Goal: Information Seeking & Learning: Learn about a topic

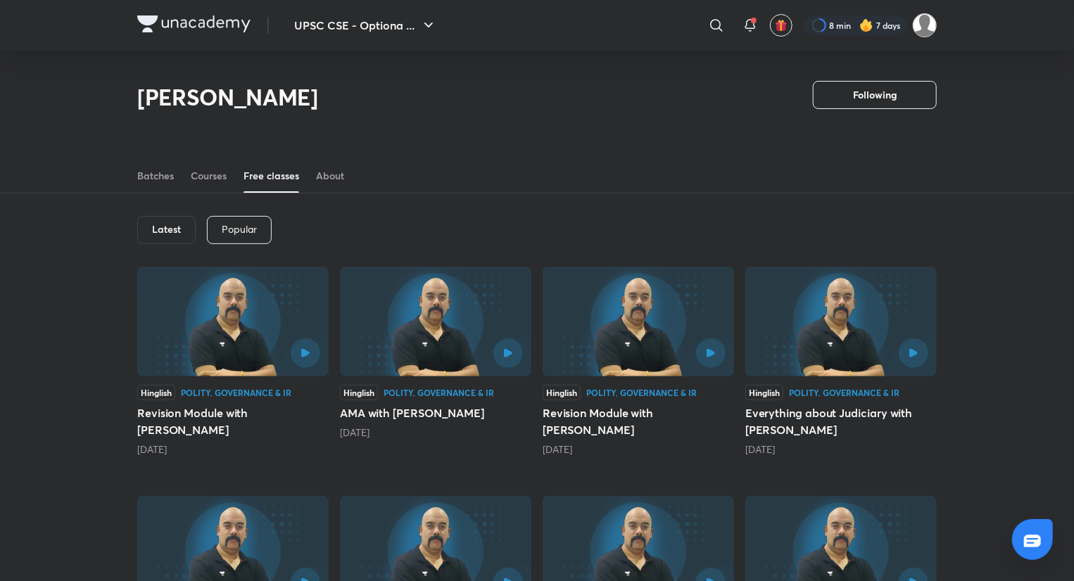
click at [738, 20] on img at bounding box center [925, 25] width 24 height 24
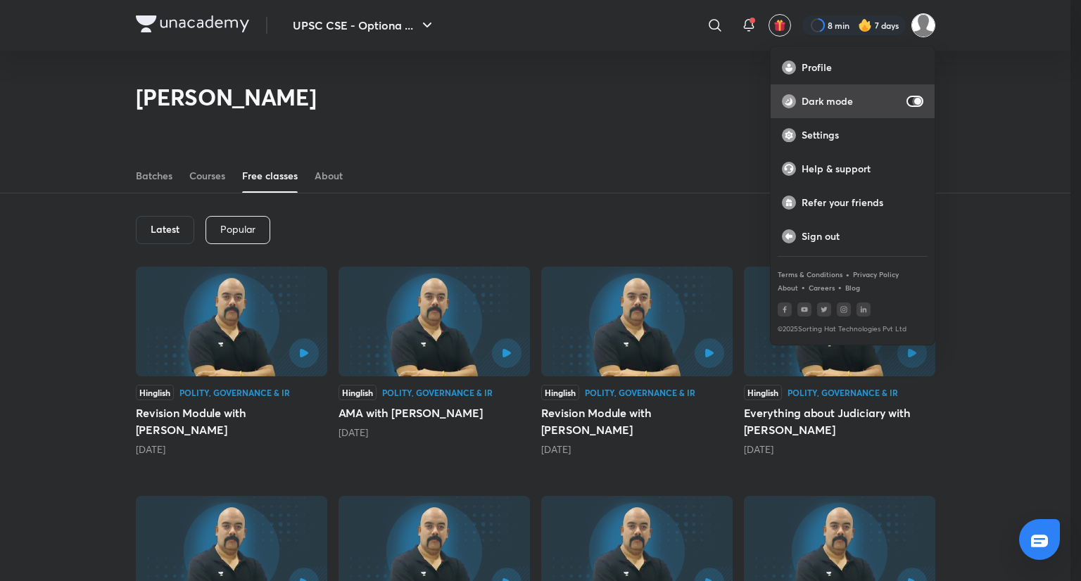
click at [738, 102] on input "checkbox" at bounding box center [918, 101] width 34 height 11
checkbox input "false"
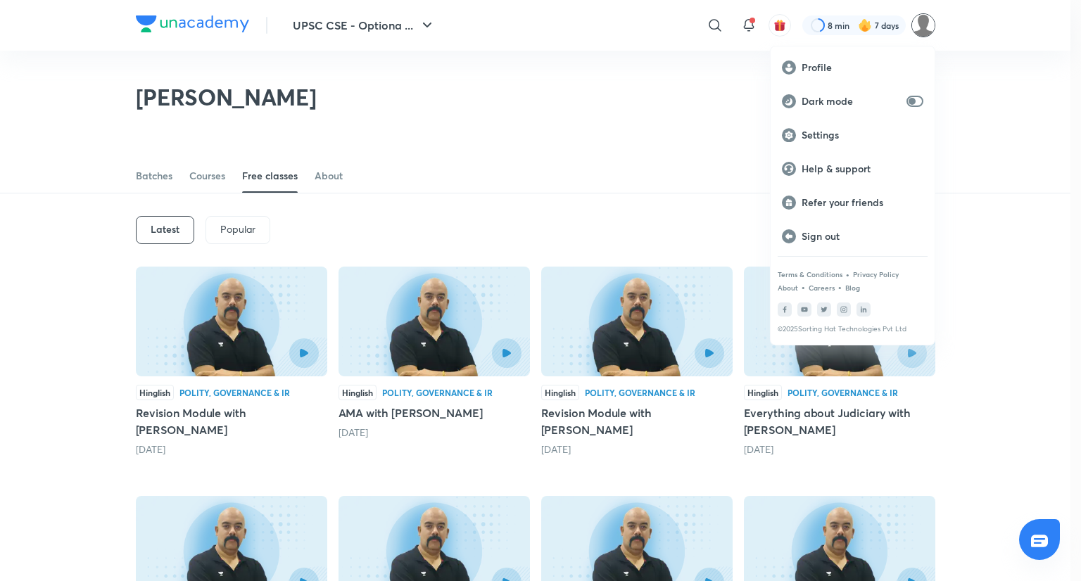
click at [666, 208] on div at bounding box center [540, 290] width 1081 height 581
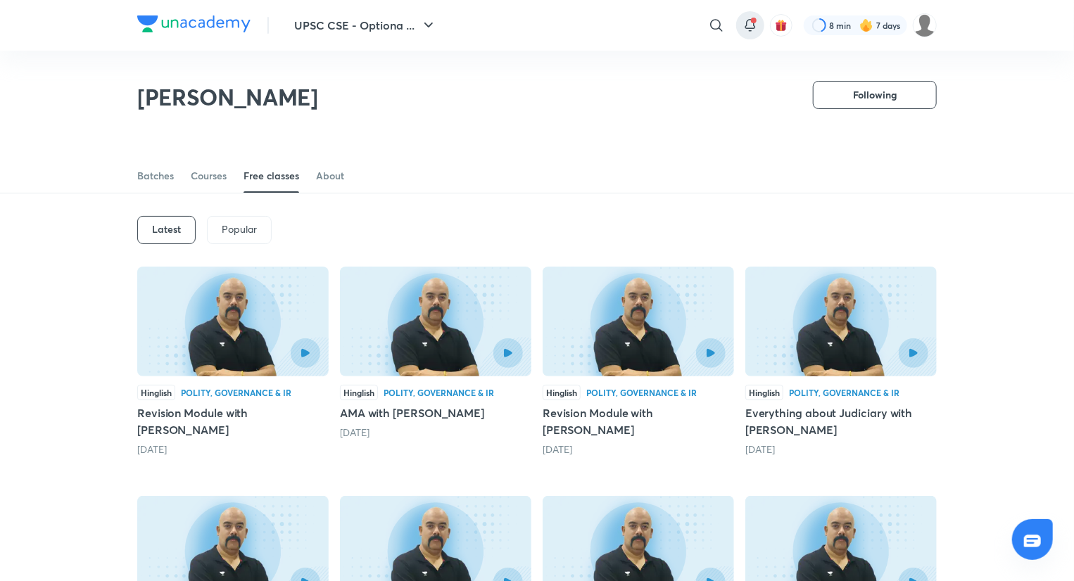
click at [738, 23] on icon at bounding box center [750, 25] width 17 height 17
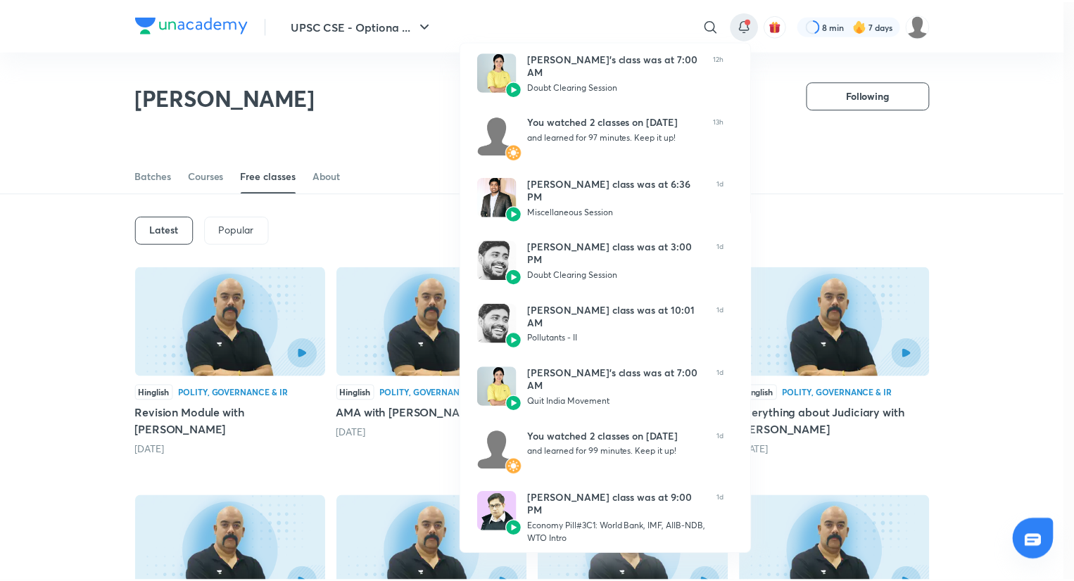
scroll to position [193, 0]
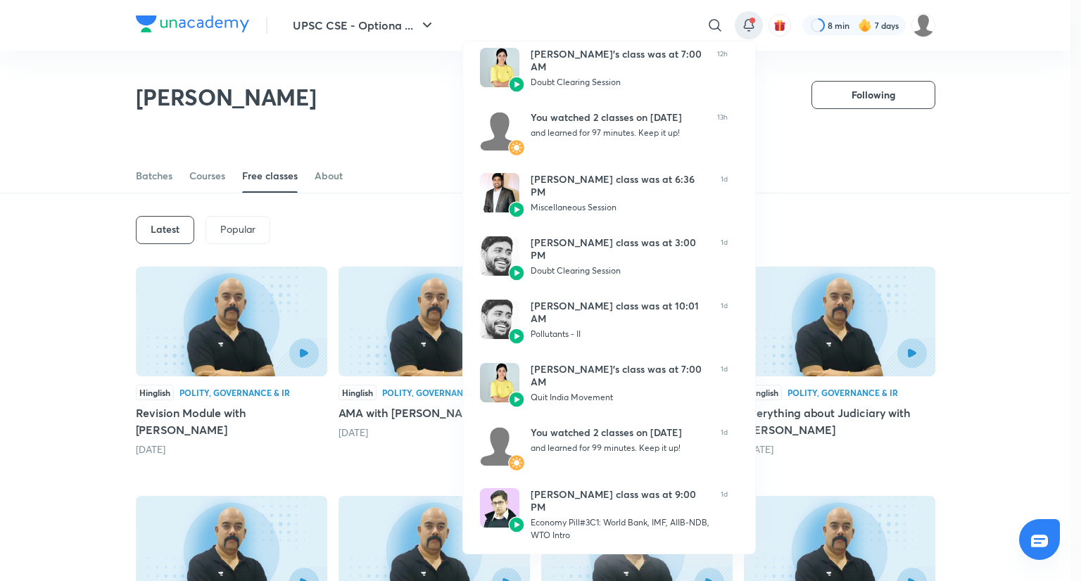
click at [738, 117] on div at bounding box center [540, 290] width 1081 height 581
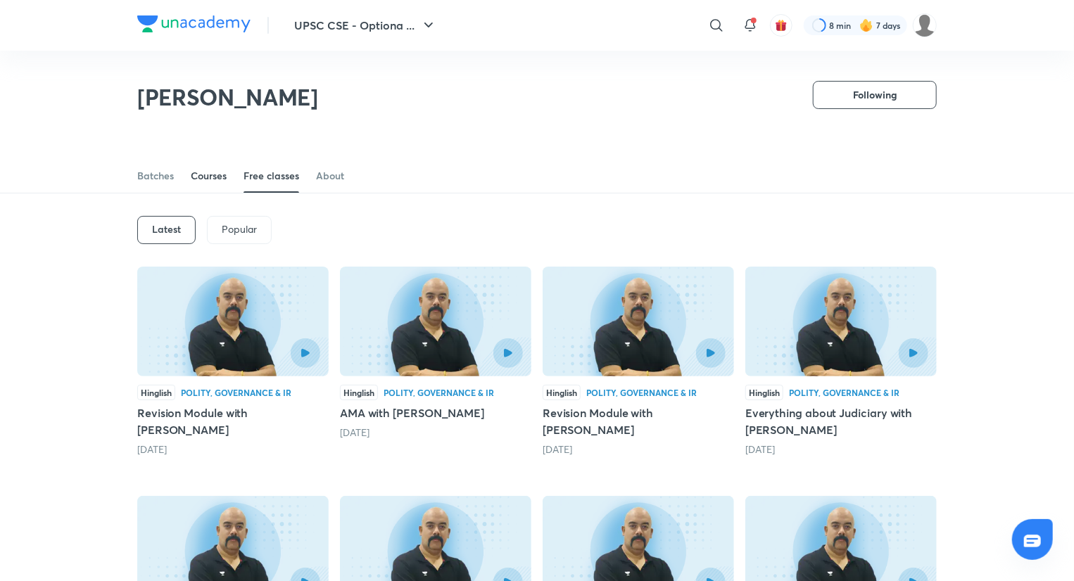
click at [204, 179] on div "Courses" at bounding box center [209, 176] width 36 height 14
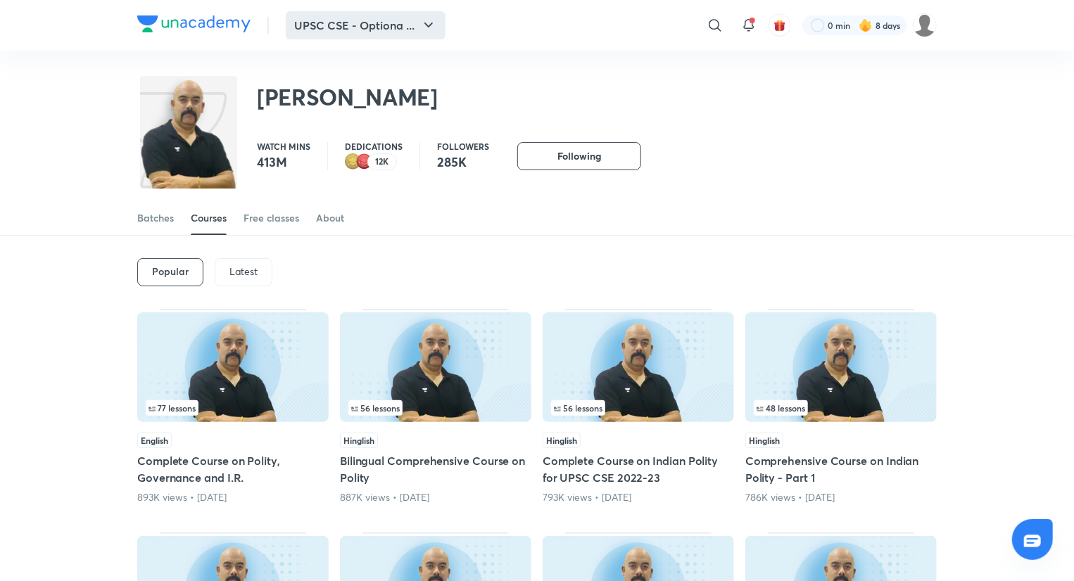
click at [378, 36] on button "UPSC CSE - Optiona ..." at bounding box center [366, 25] width 160 height 28
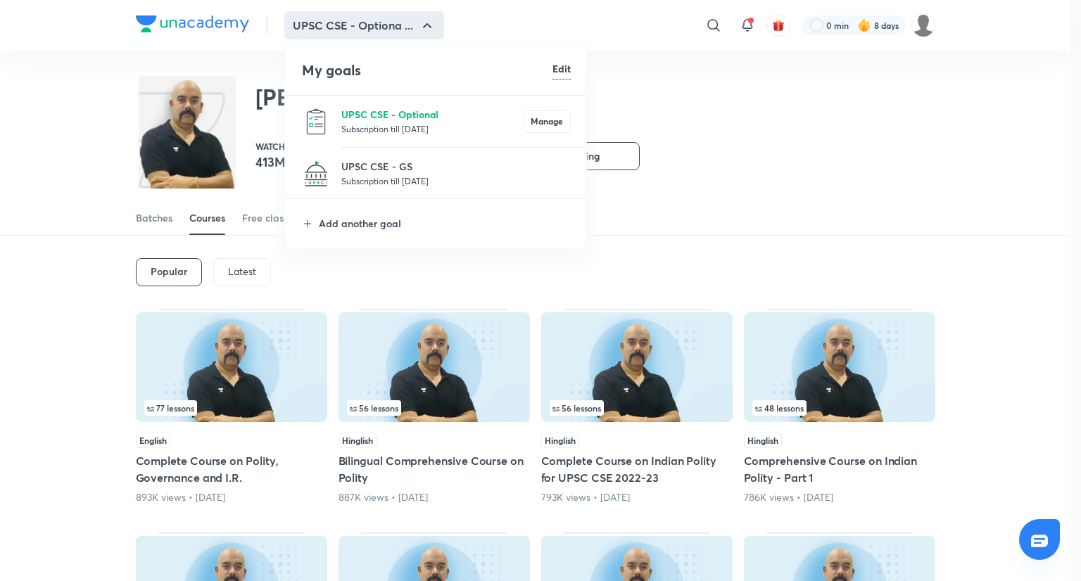
click at [412, 113] on p "UPSC CSE - Optional" at bounding box center [432, 114] width 182 height 15
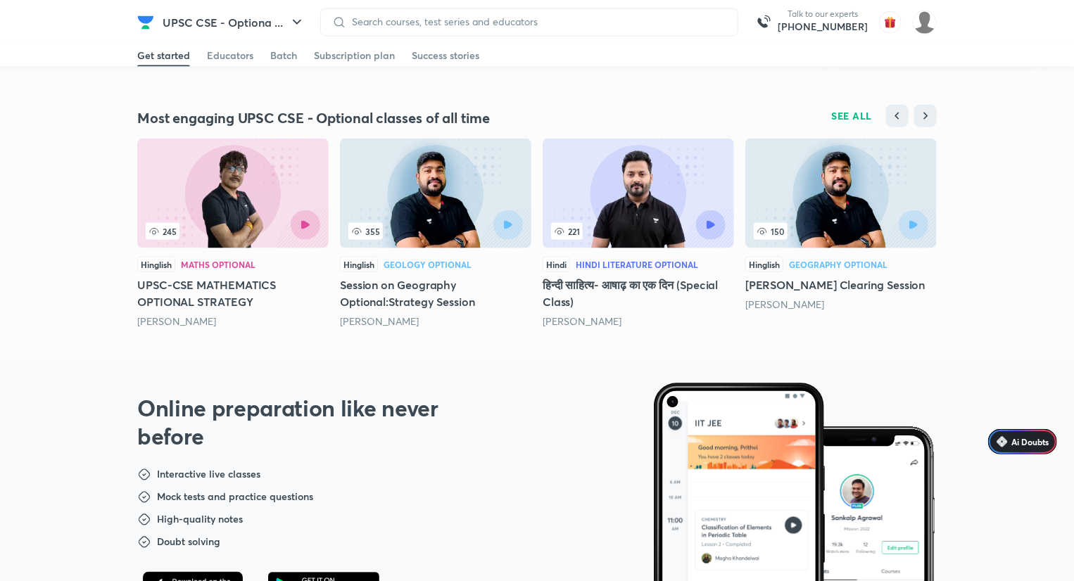
scroll to position [940, 0]
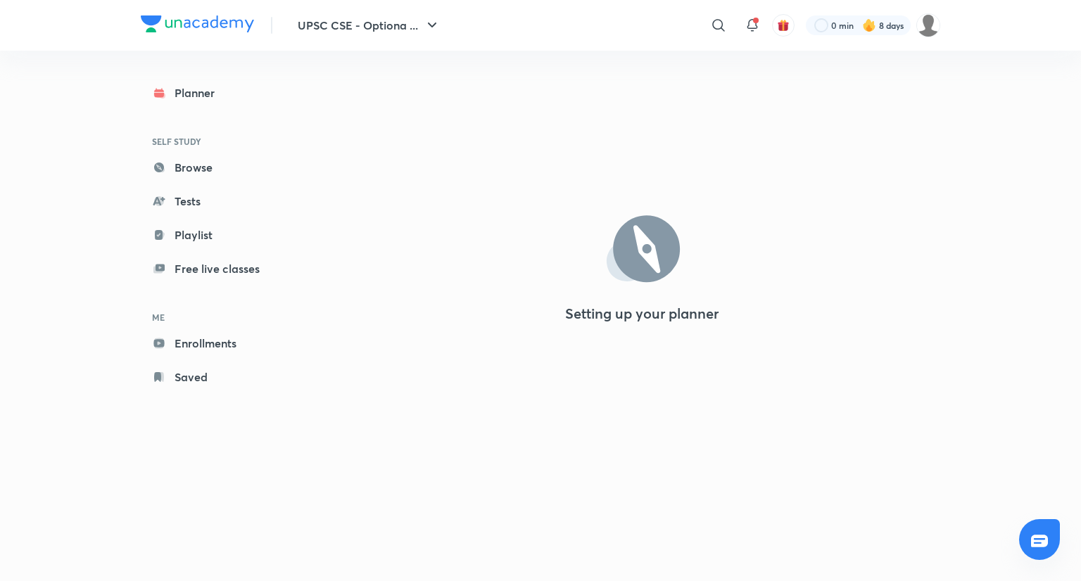
click at [647, 251] on icon at bounding box center [646, 249] width 11 height 12
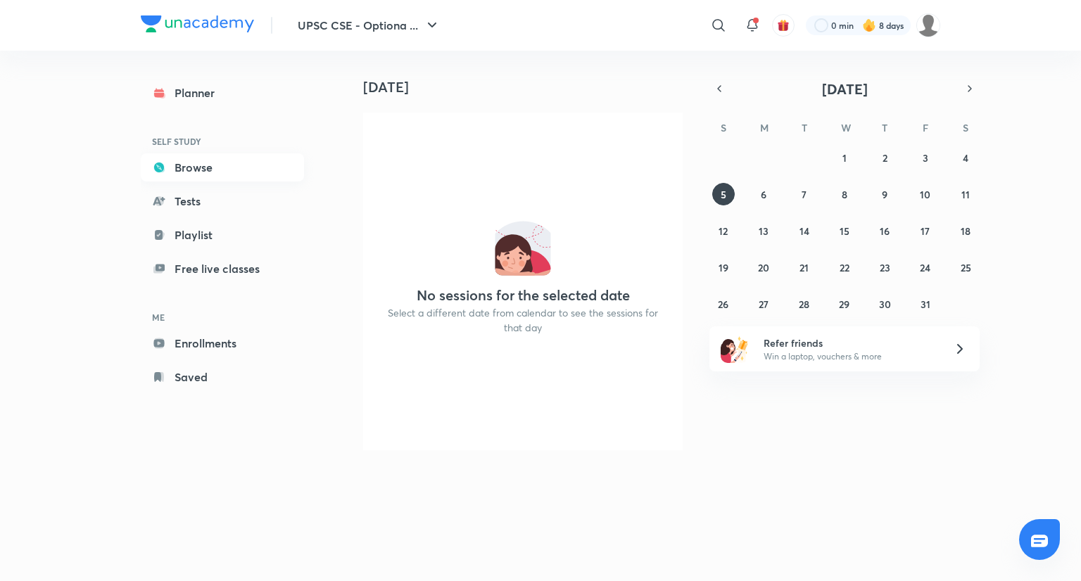
click at [249, 170] on link "Browse" at bounding box center [222, 167] width 163 height 28
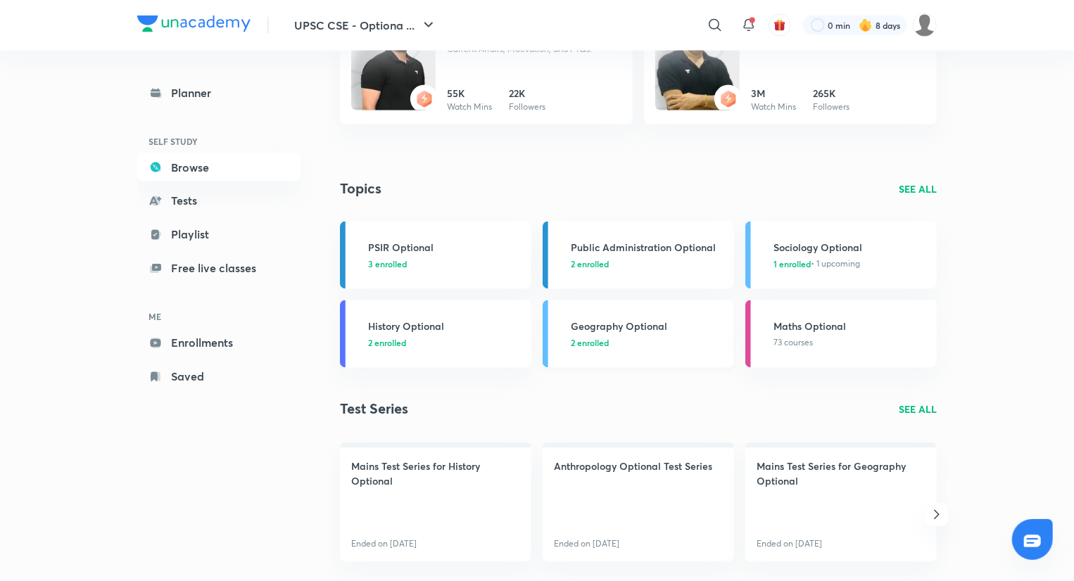
scroll to position [1143, 0]
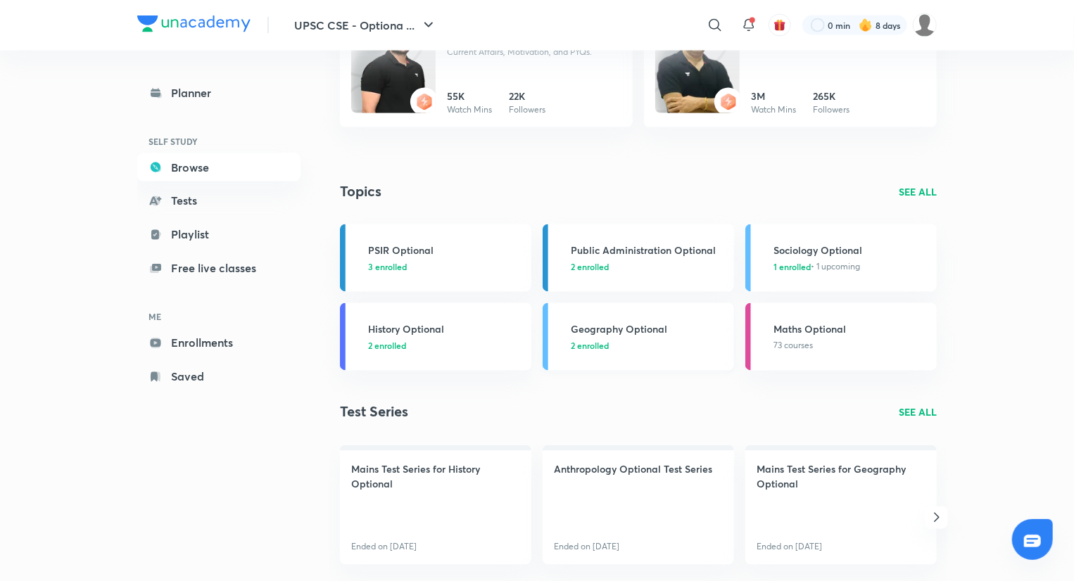
click at [628, 340] on p "2 enrolled" at bounding box center [648, 346] width 155 height 13
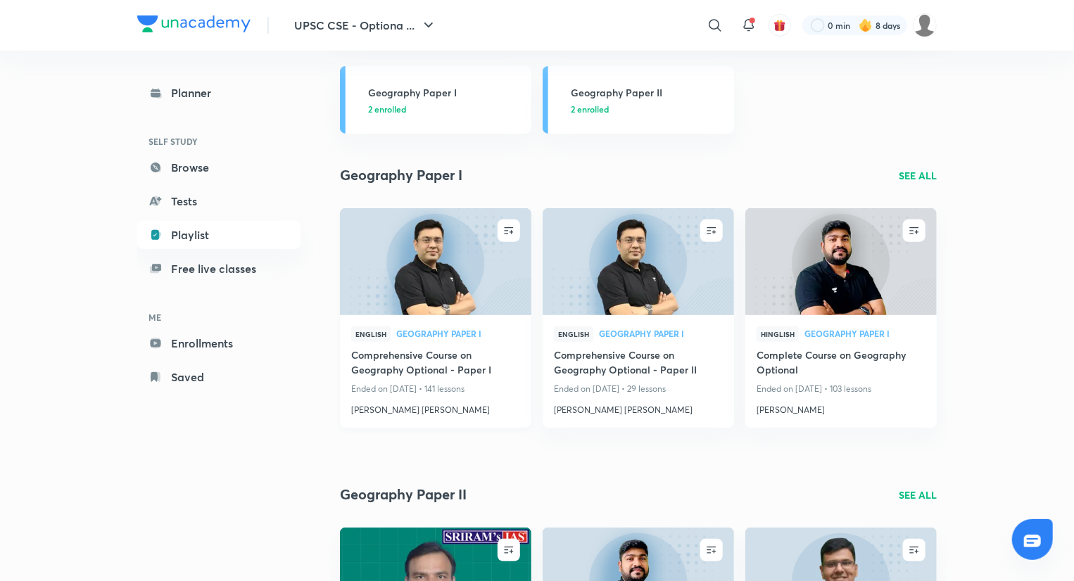
scroll to position [125, 0]
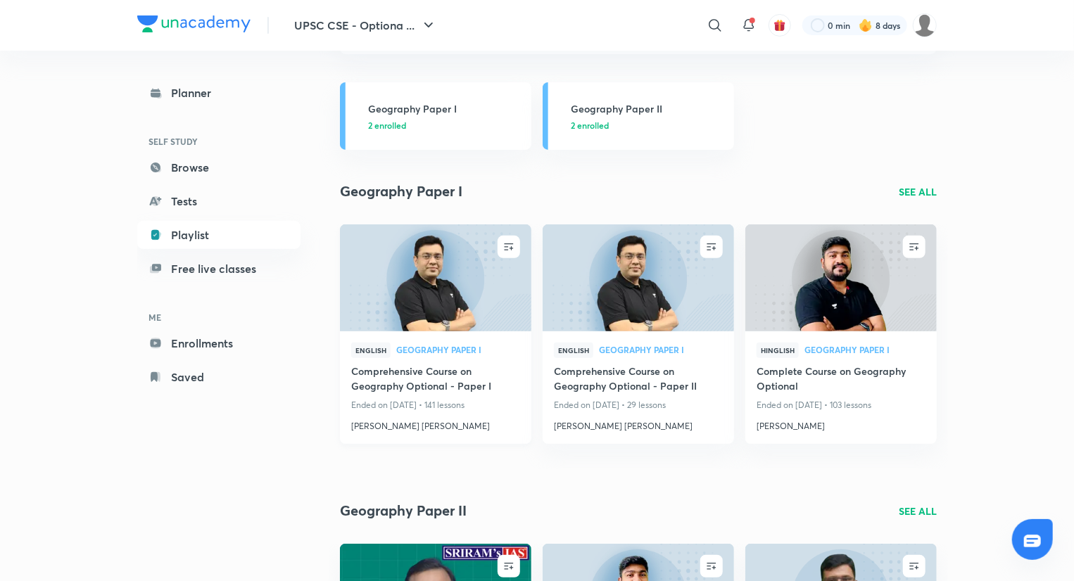
click at [483, 386] on h4 "Comprehensive Course on Geography Optional - Paper I" at bounding box center [435, 380] width 169 height 32
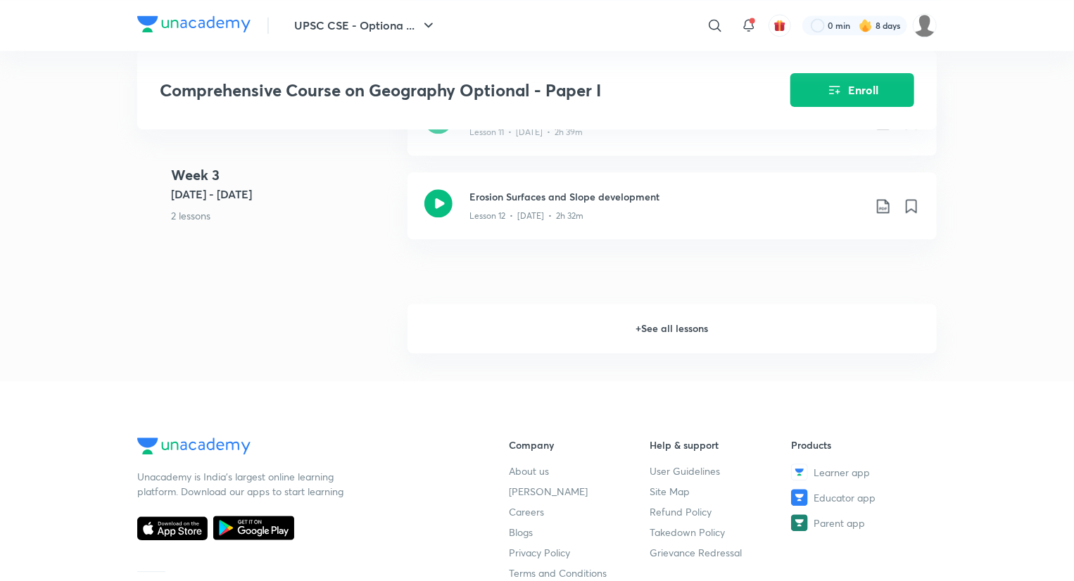
scroll to position [1640, 0]
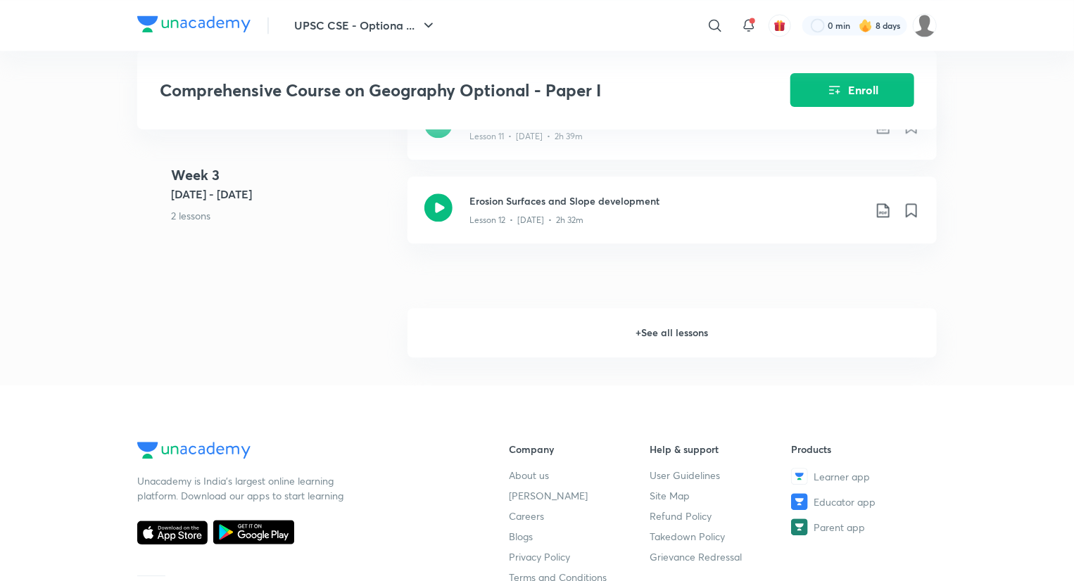
click at [526, 348] on h6 "+ See all lessons" at bounding box center [671, 332] width 529 height 49
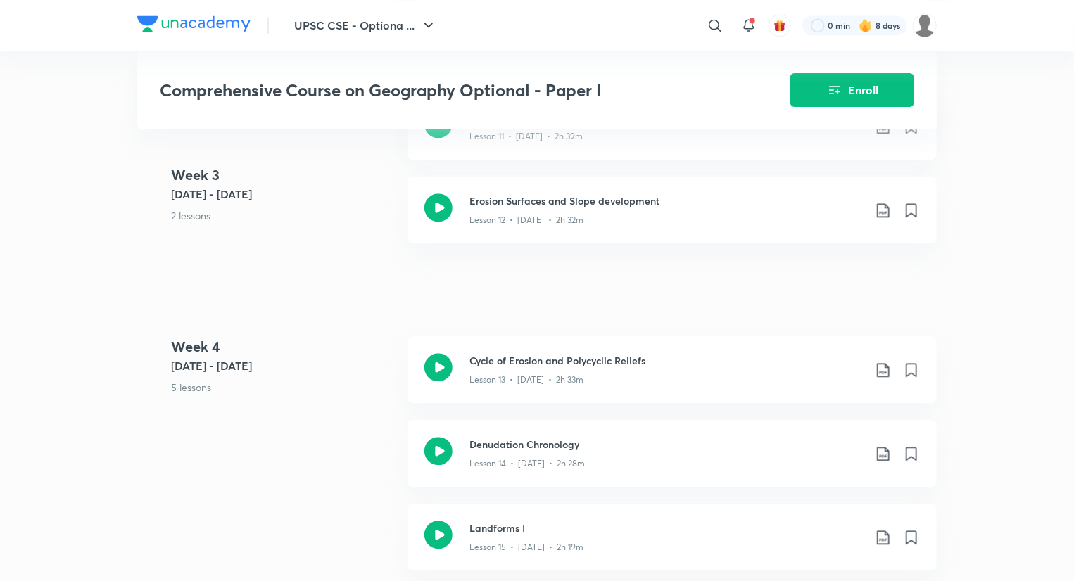
drag, startPoint x: 609, startPoint y: 77, endPoint x: 366, endPoint y: 392, distance: 397.9
click at [366, 392] on p "5 lessons" at bounding box center [283, 387] width 225 height 15
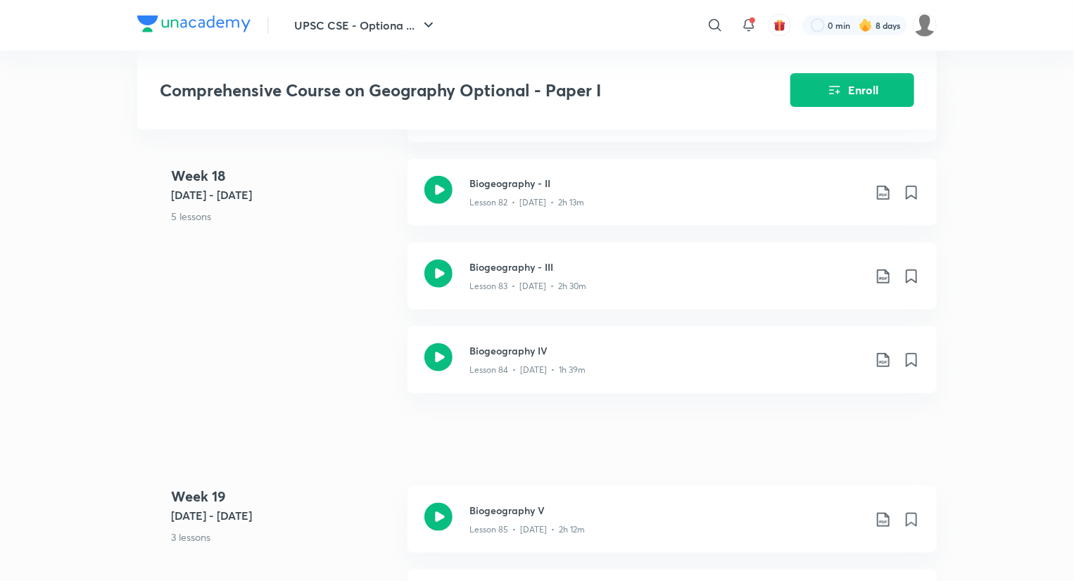
scroll to position [8641, 0]
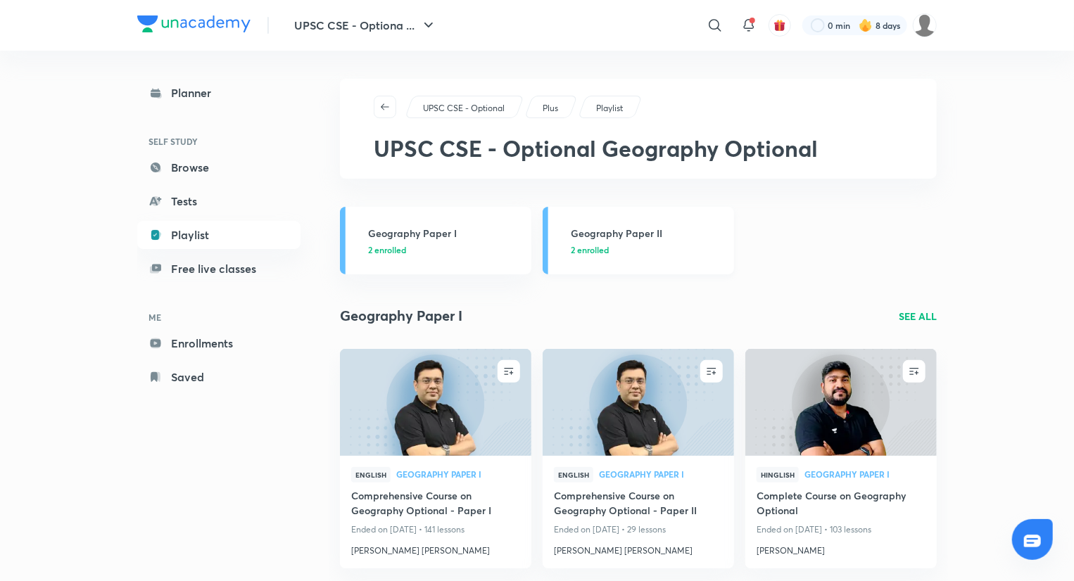
click at [618, 238] on h3 "Geography Paper II" at bounding box center [648, 233] width 155 height 15
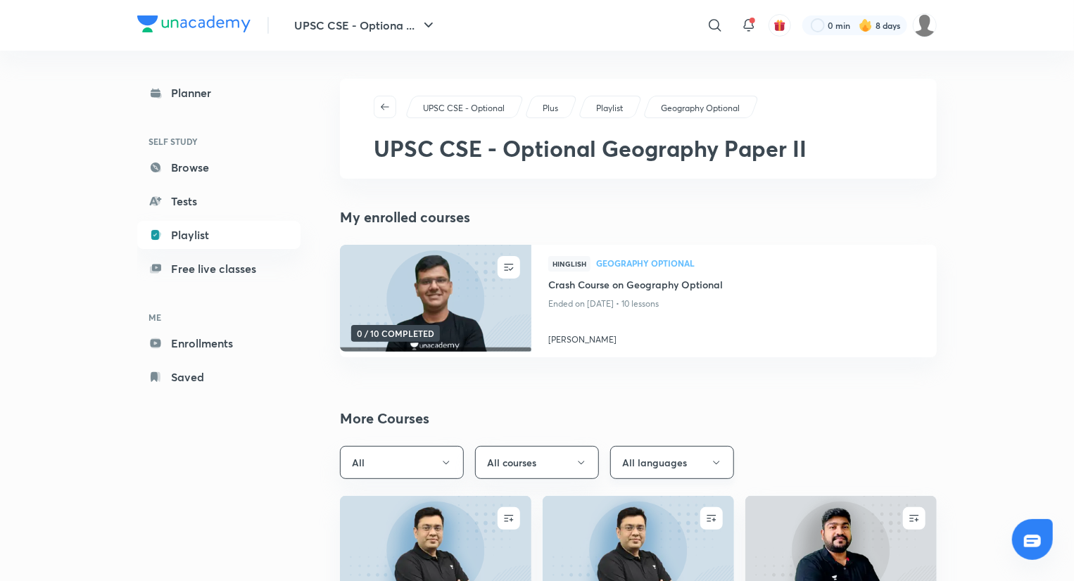
click at [708, 474] on button "All languages" at bounding box center [672, 462] width 124 height 33
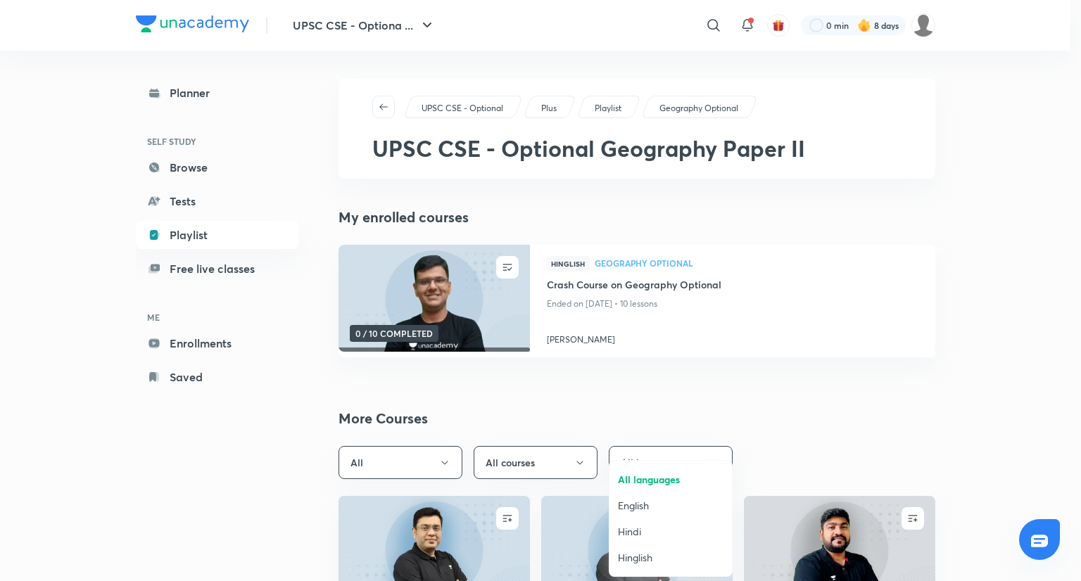
click at [792, 412] on div at bounding box center [540, 290] width 1081 height 581
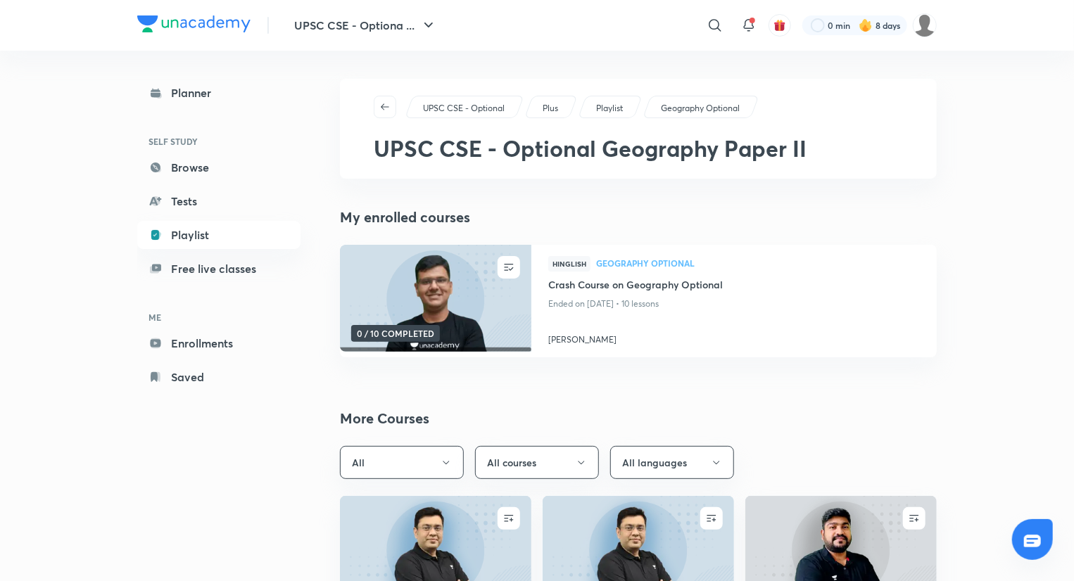
click at [792, 412] on h2 "More Courses" at bounding box center [638, 418] width 597 height 21
click at [216, 172] on link "Browse" at bounding box center [218, 167] width 163 height 28
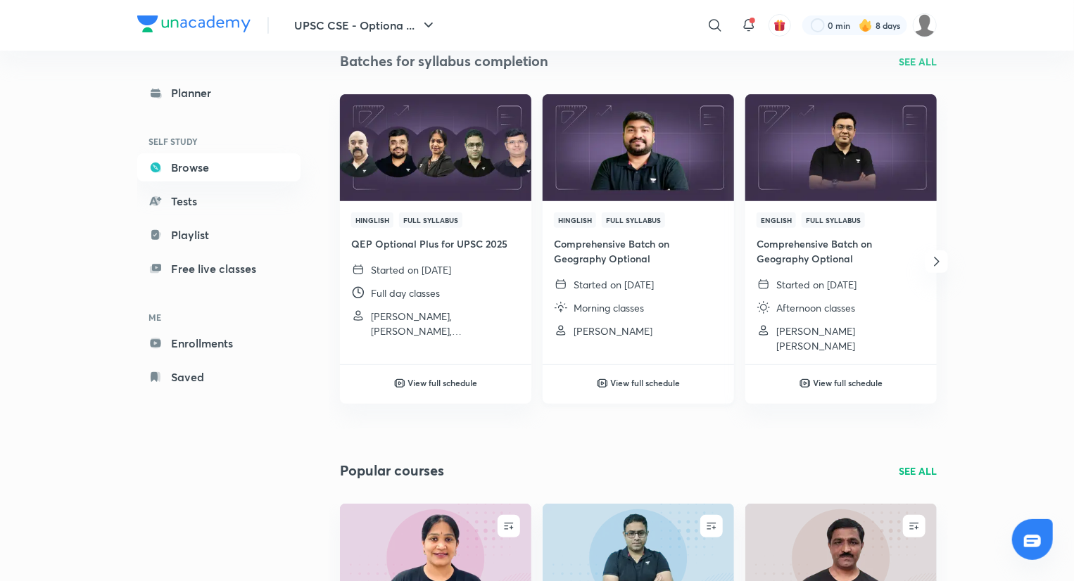
scroll to position [172, 0]
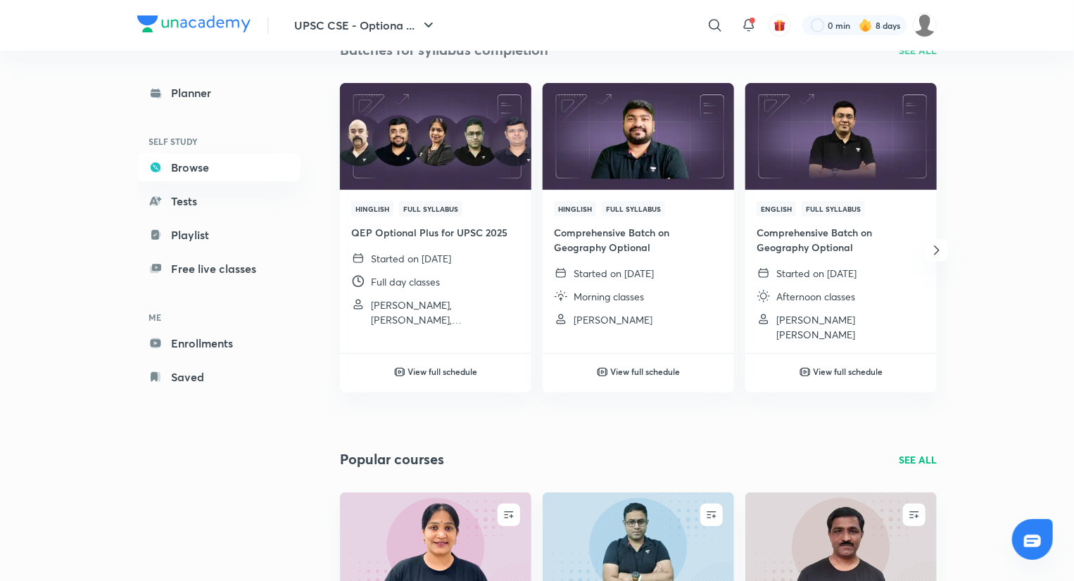
click at [944, 257] on icon "button" at bounding box center [936, 250] width 17 height 17
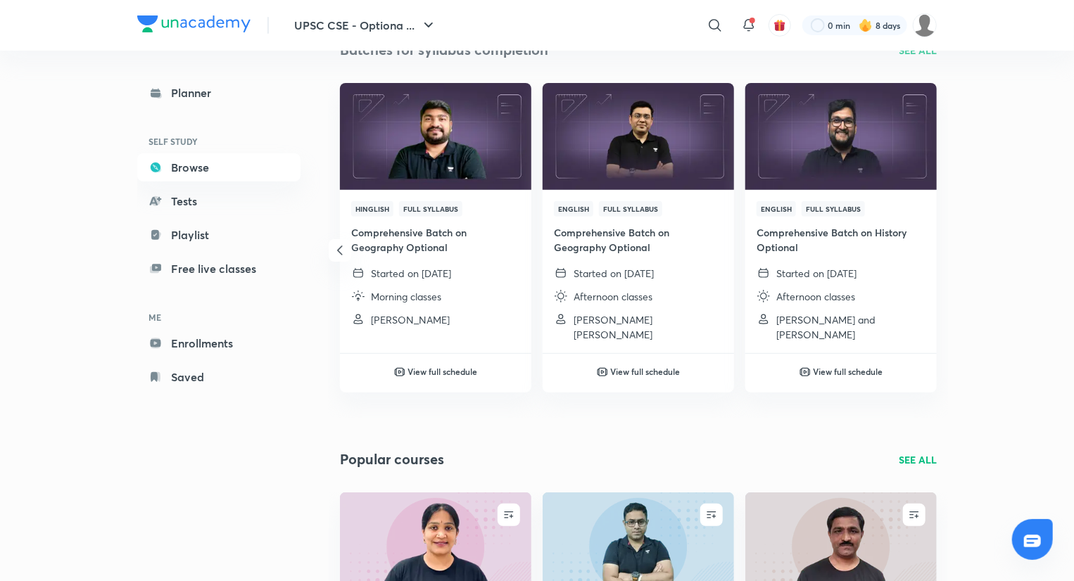
click at [337, 254] on icon "button" at bounding box center [339, 250] width 17 height 17
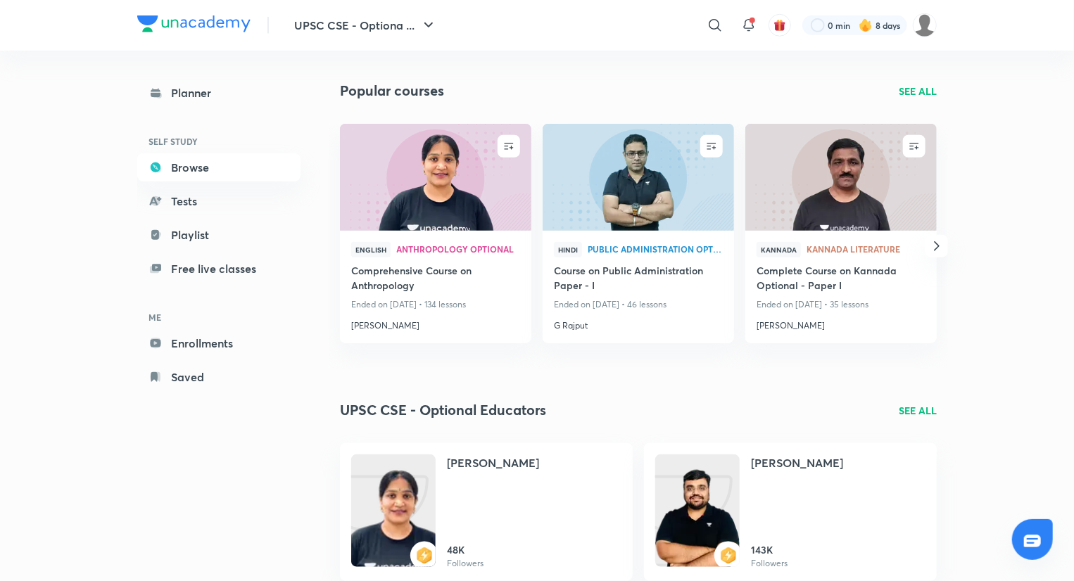
scroll to position [543, 0]
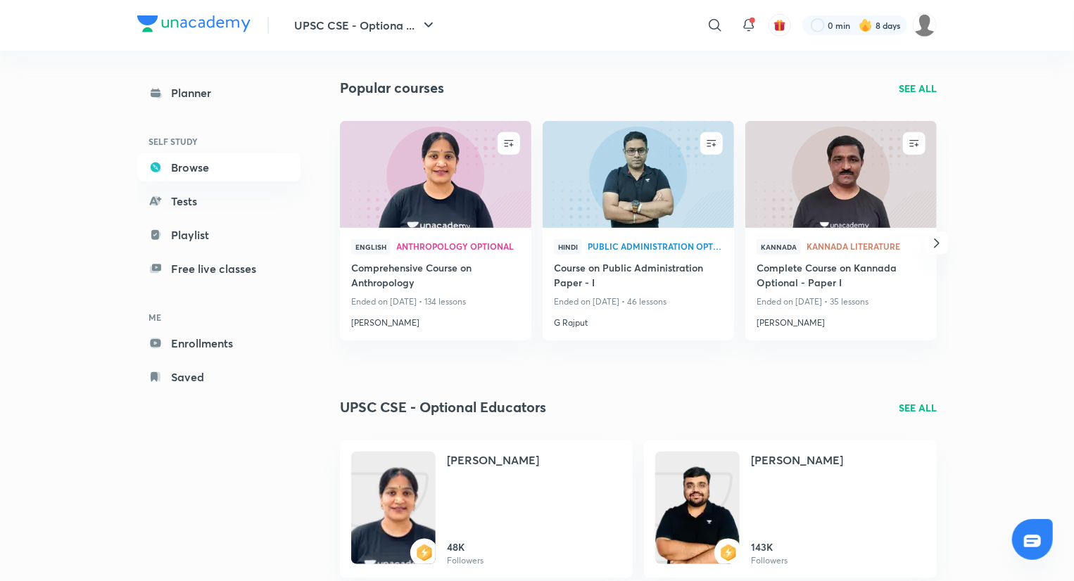
click at [937, 235] on icon "button" at bounding box center [936, 243] width 17 height 17
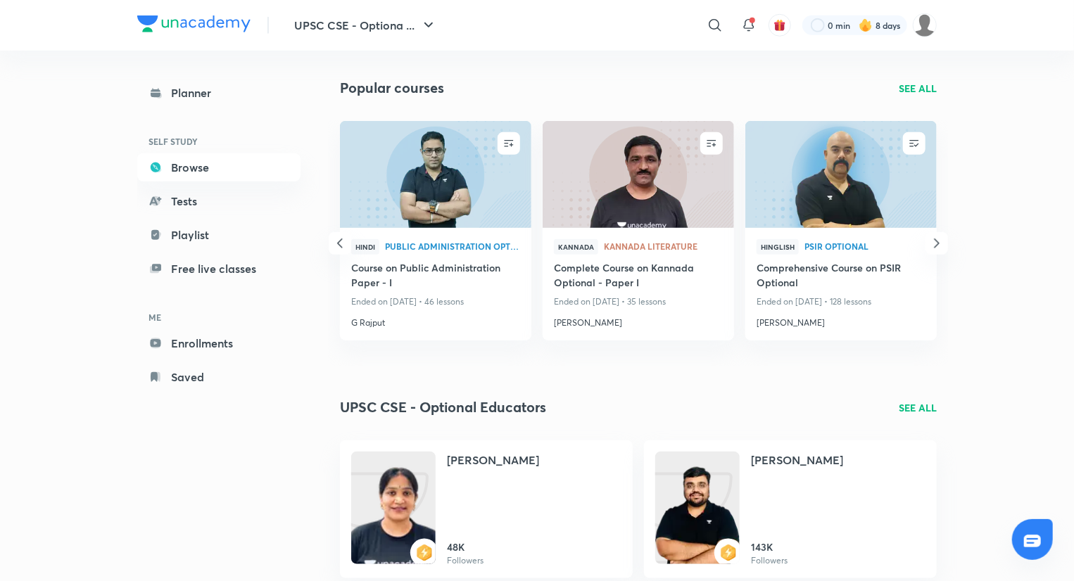
click at [937, 235] on icon "button" at bounding box center [936, 243] width 17 height 17
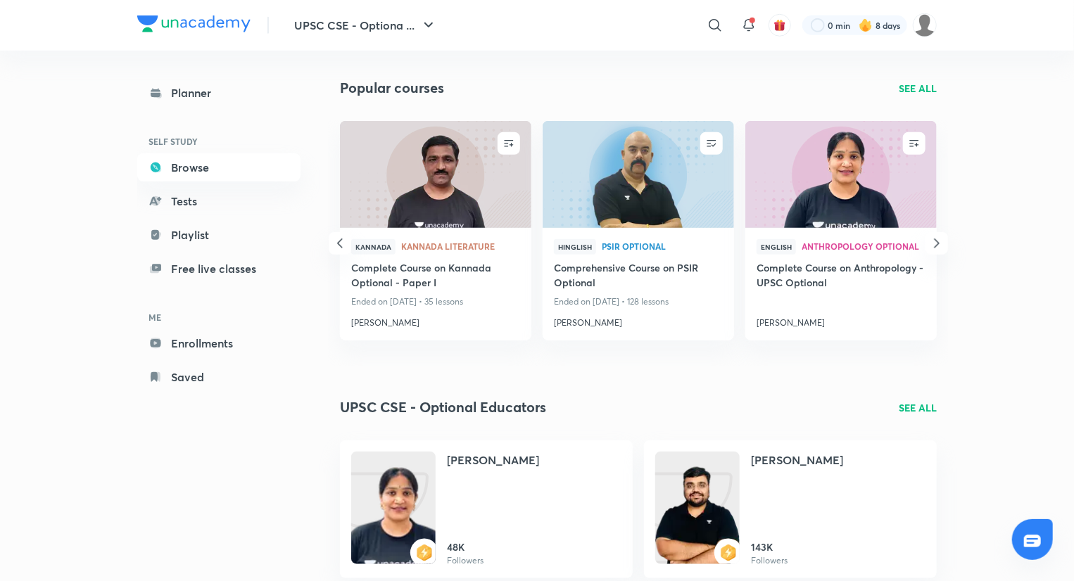
click at [940, 244] on icon "button" at bounding box center [936, 243] width 17 height 17
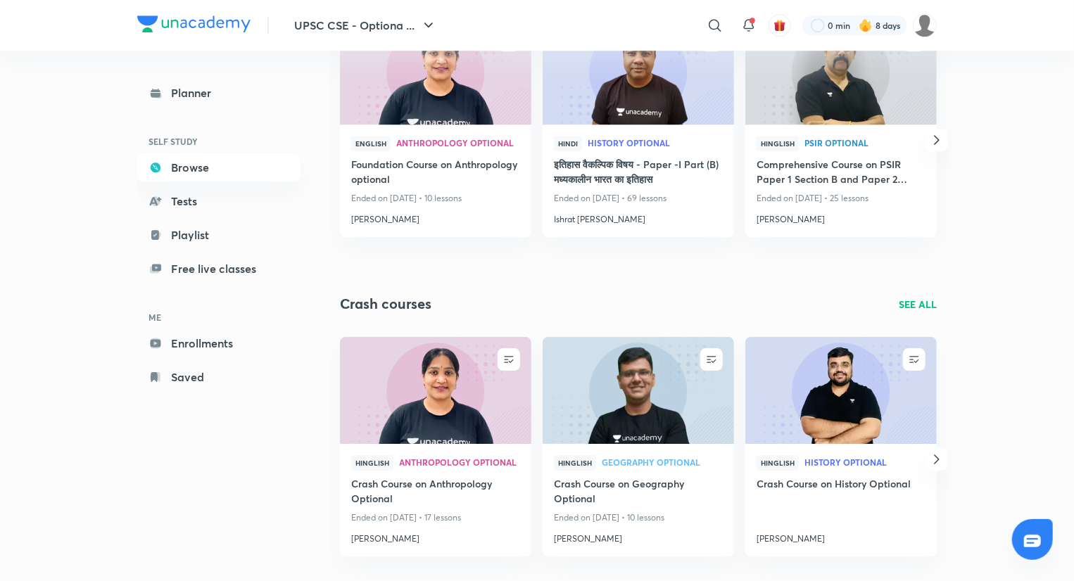
scroll to position [2156, 0]
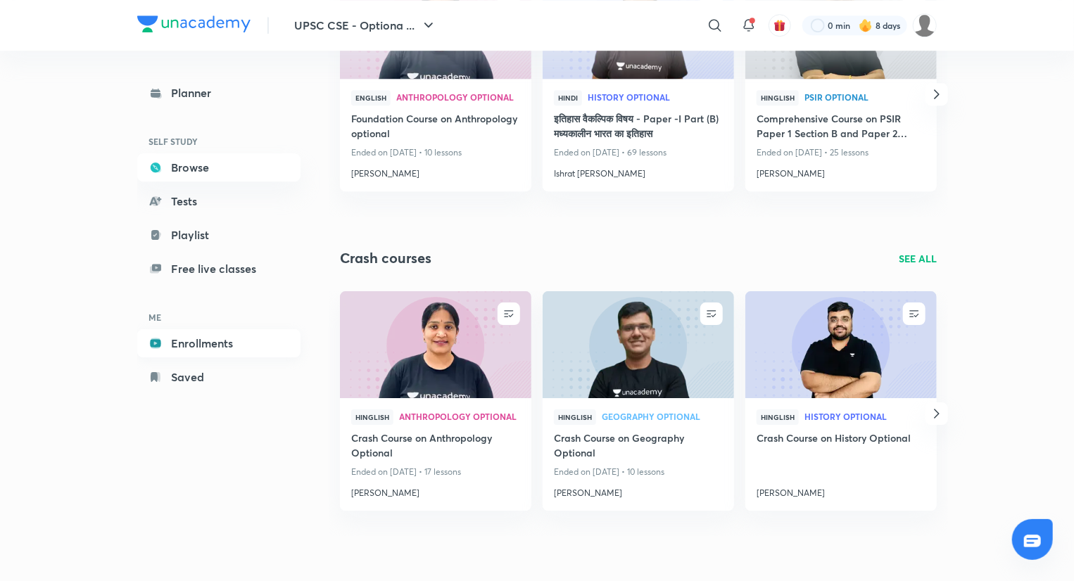
click at [238, 339] on link "Enrollments" at bounding box center [218, 343] width 163 height 28
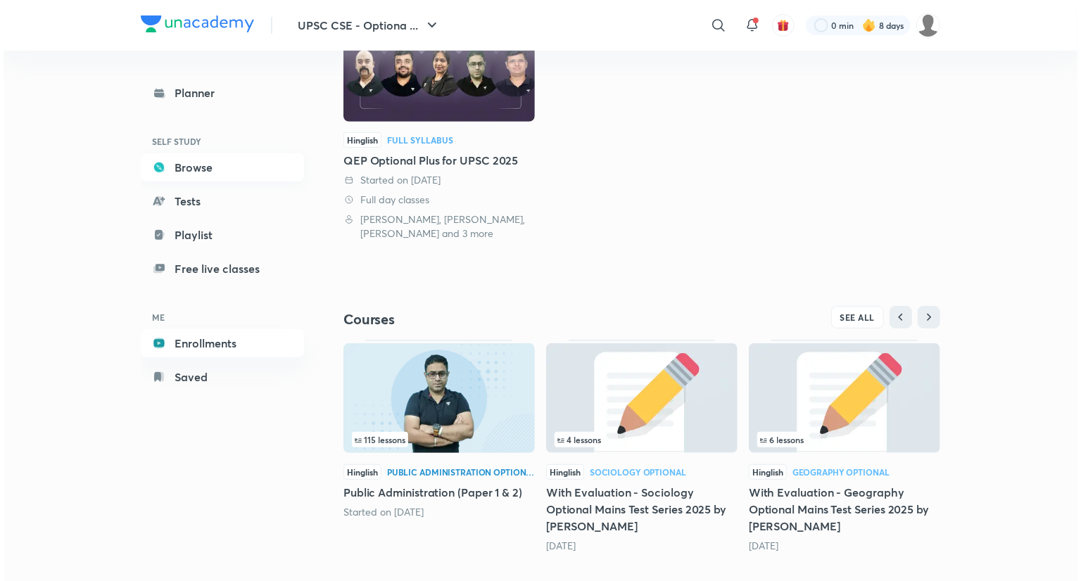
scroll to position [243, 0]
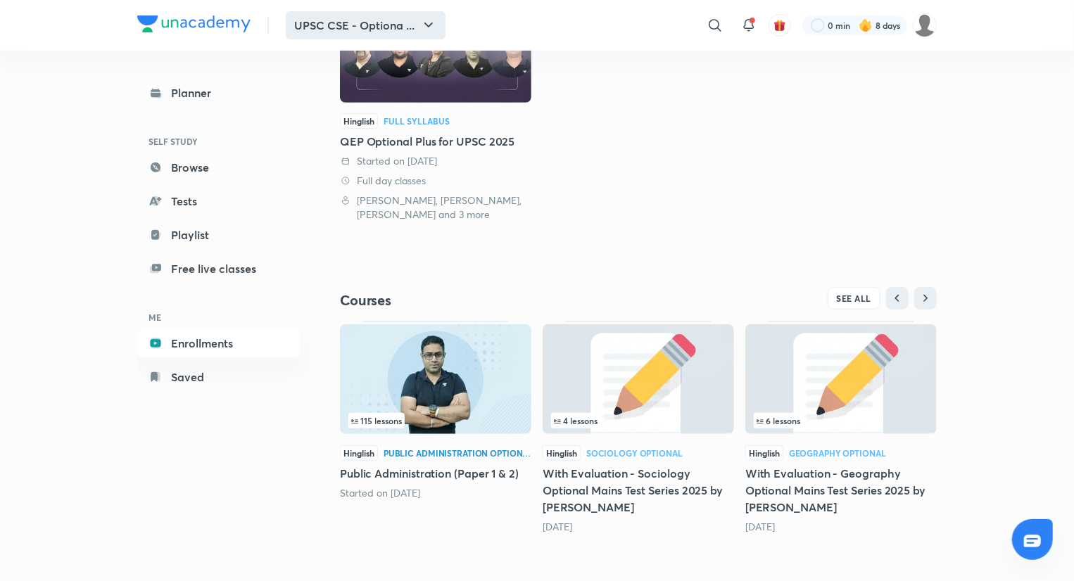
click at [345, 19] on button "UPSC CSE - Optiona ..." at bounding box center [366, 25] width 160 height 28
